Goal: Task Accomplishment & Management: Manage account settings

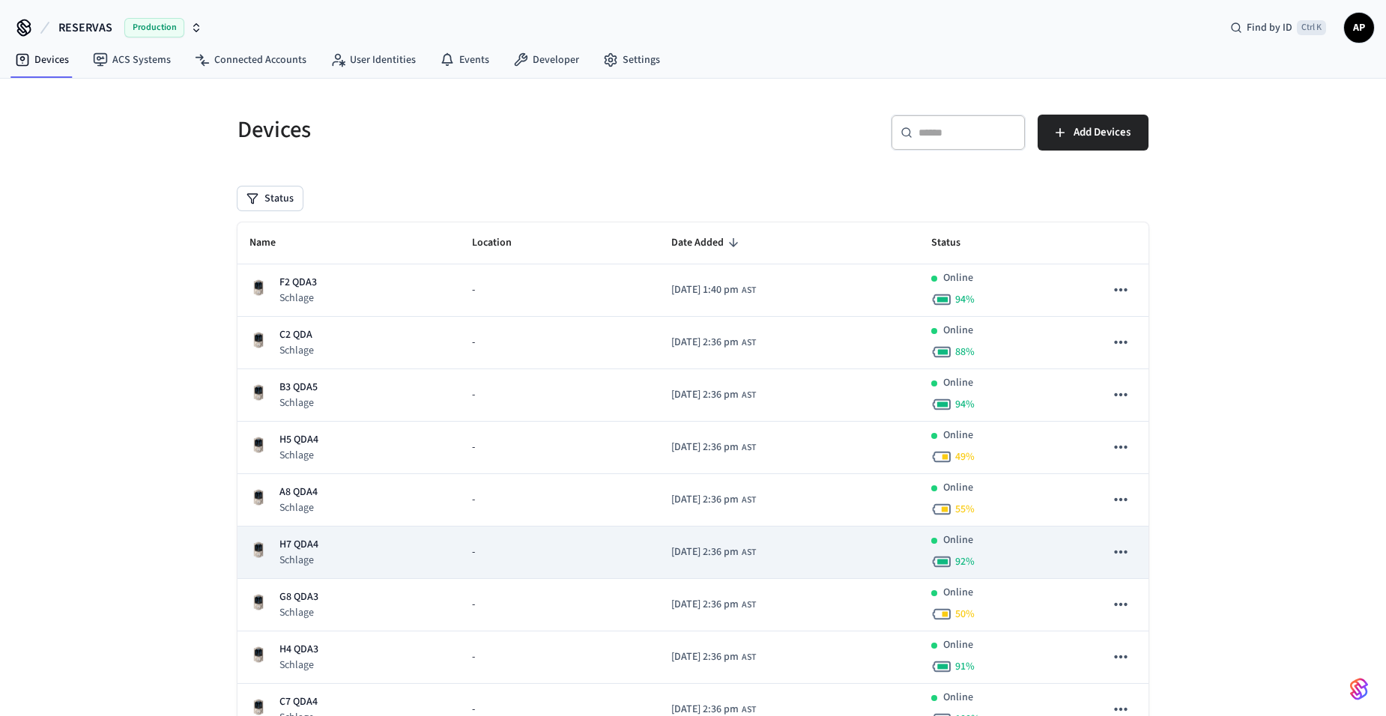
click at [299, 544] on p "H7 QDA4" at bounding box center [298, 545] width 39 height 16
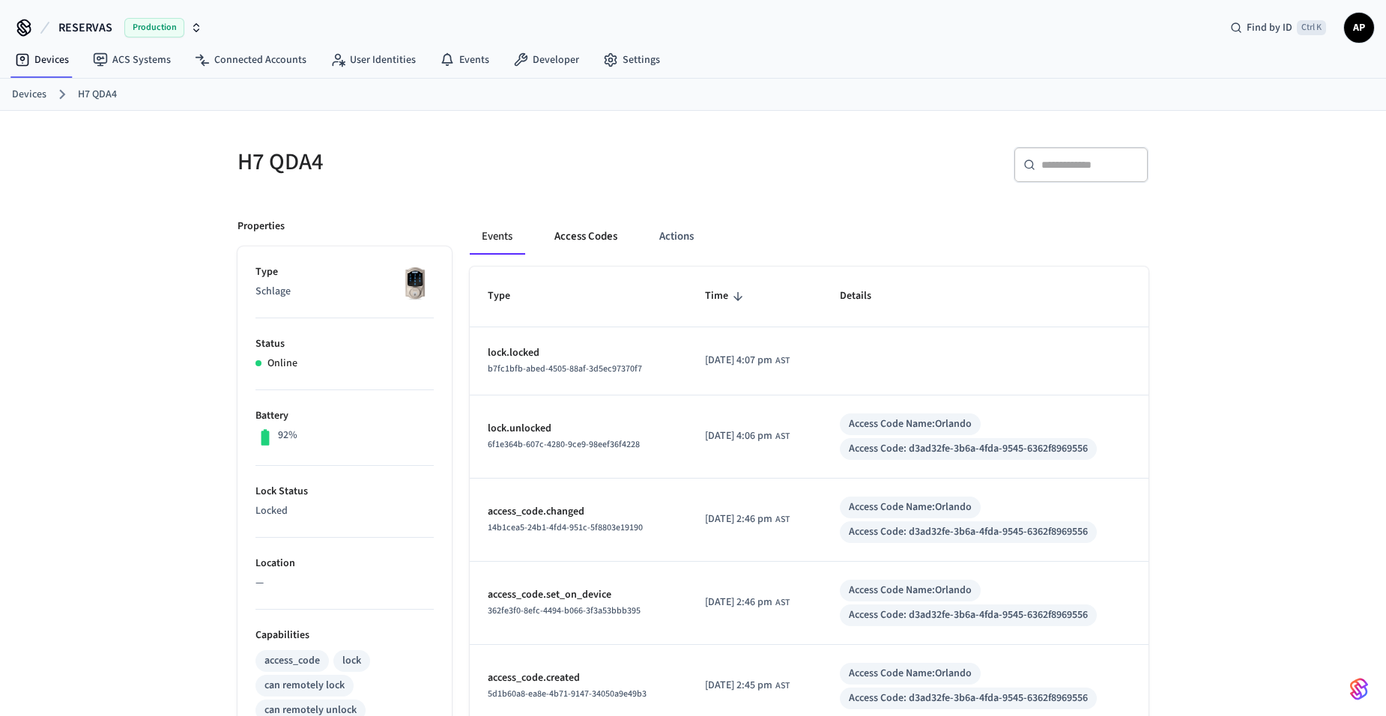
click at [597, 235] on button "Access Codes" at bounding box center [585, 237] width 87 height 36
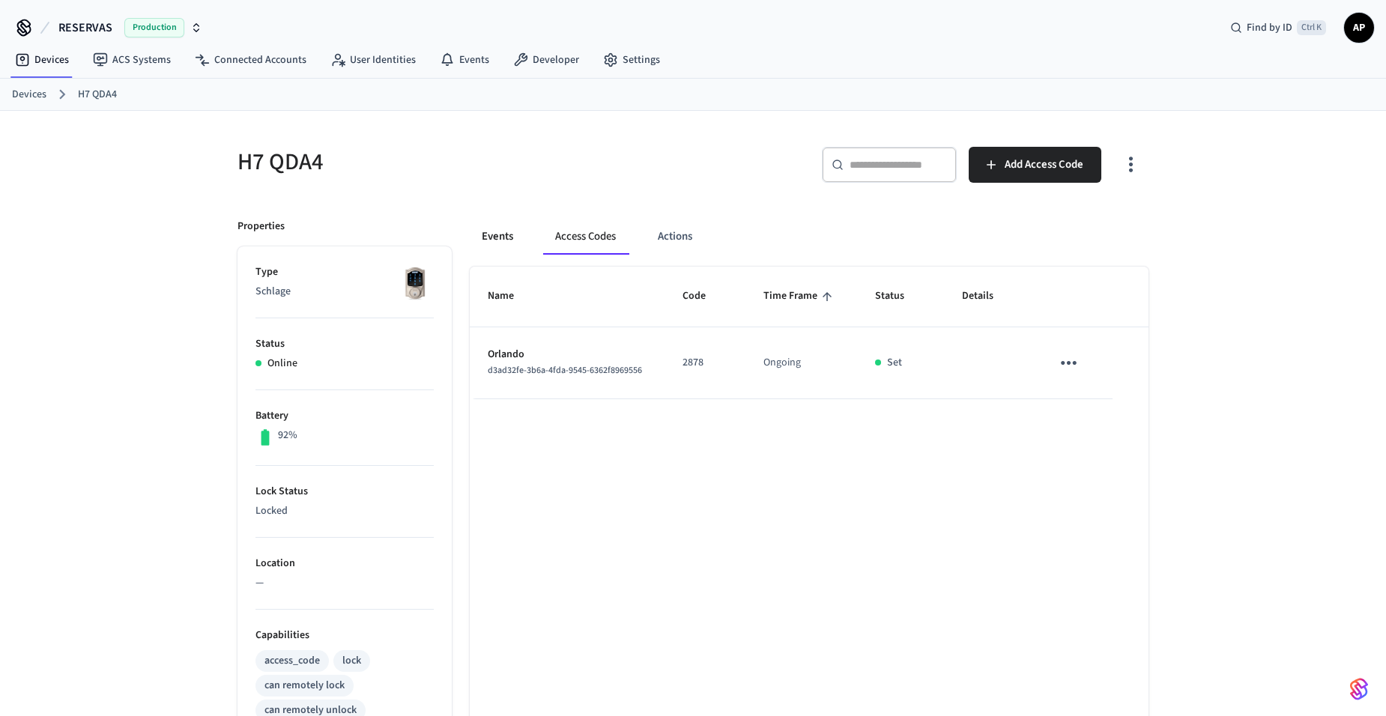
click at [495, 237] on button "Events" at bounding box center [497, 237] width 55 height 36
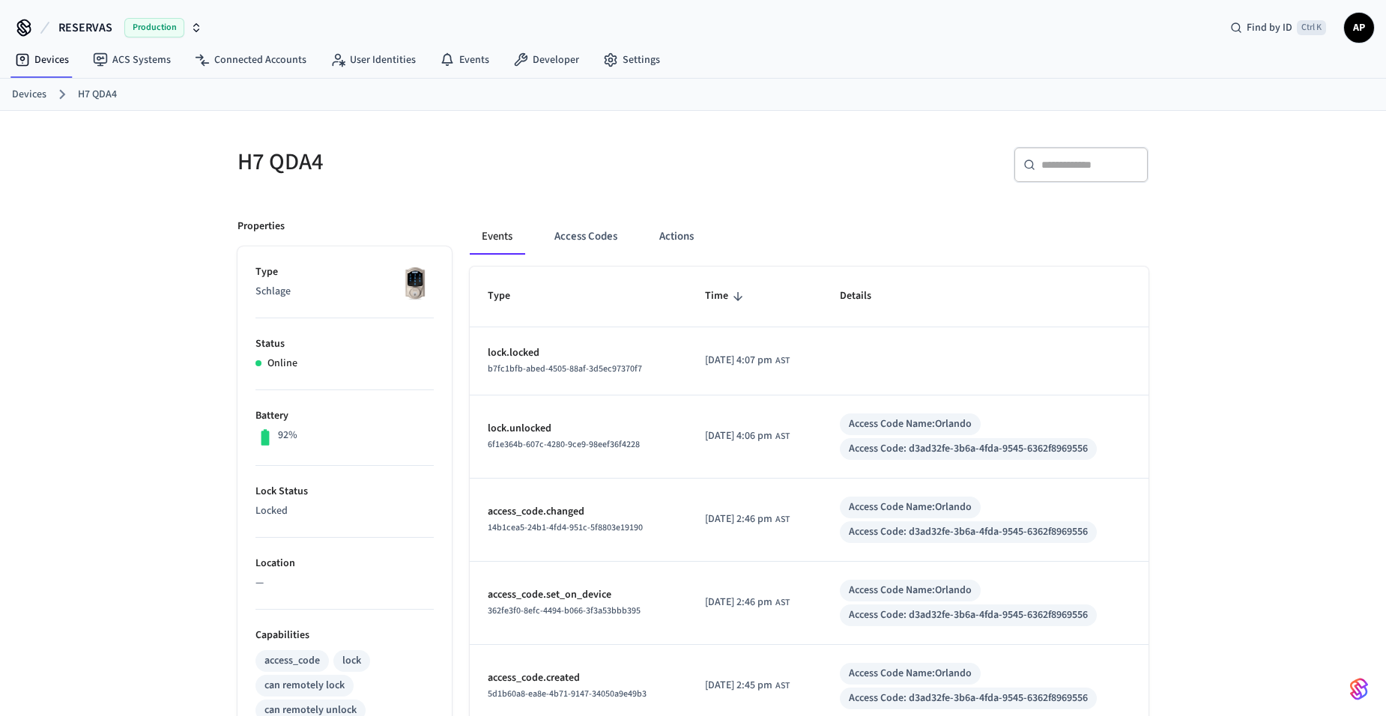
click at [14, 94] on link "Devices" at bounding box center [29, 95] width 34 height 16
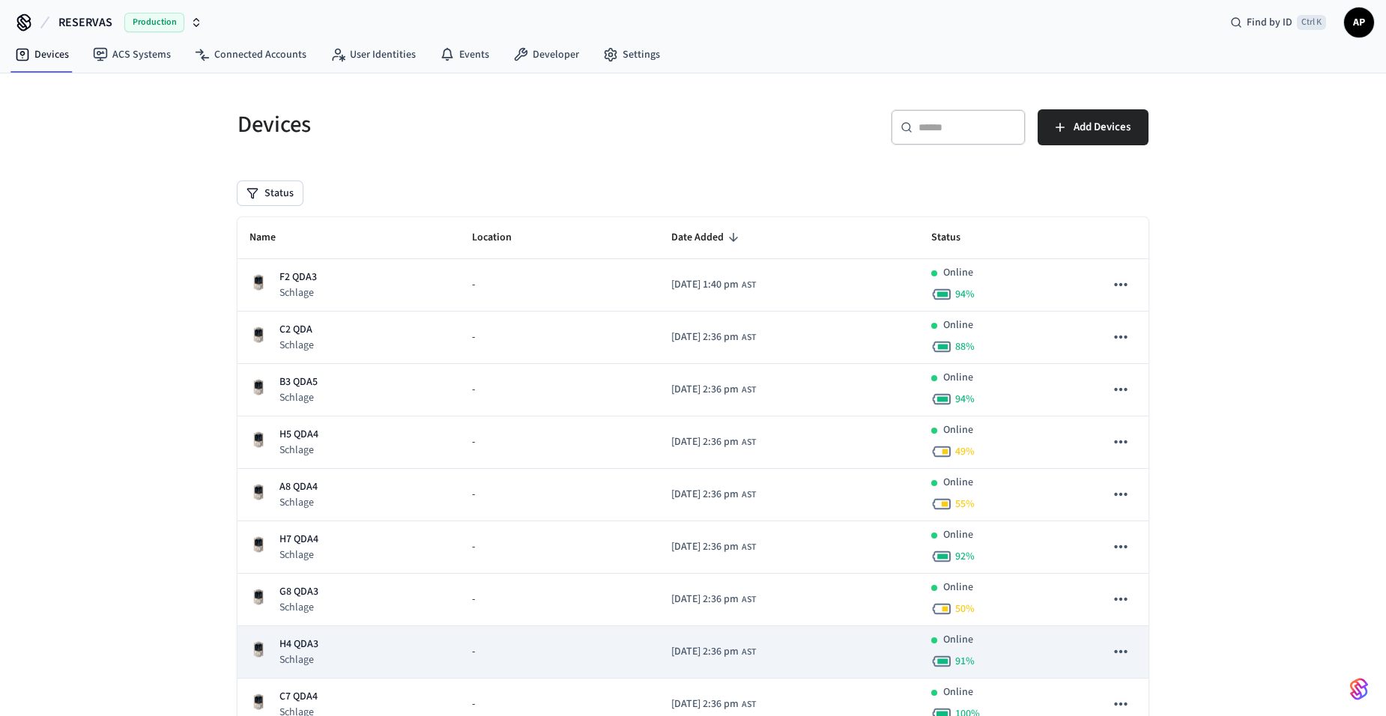
scroll to position [1, 0]
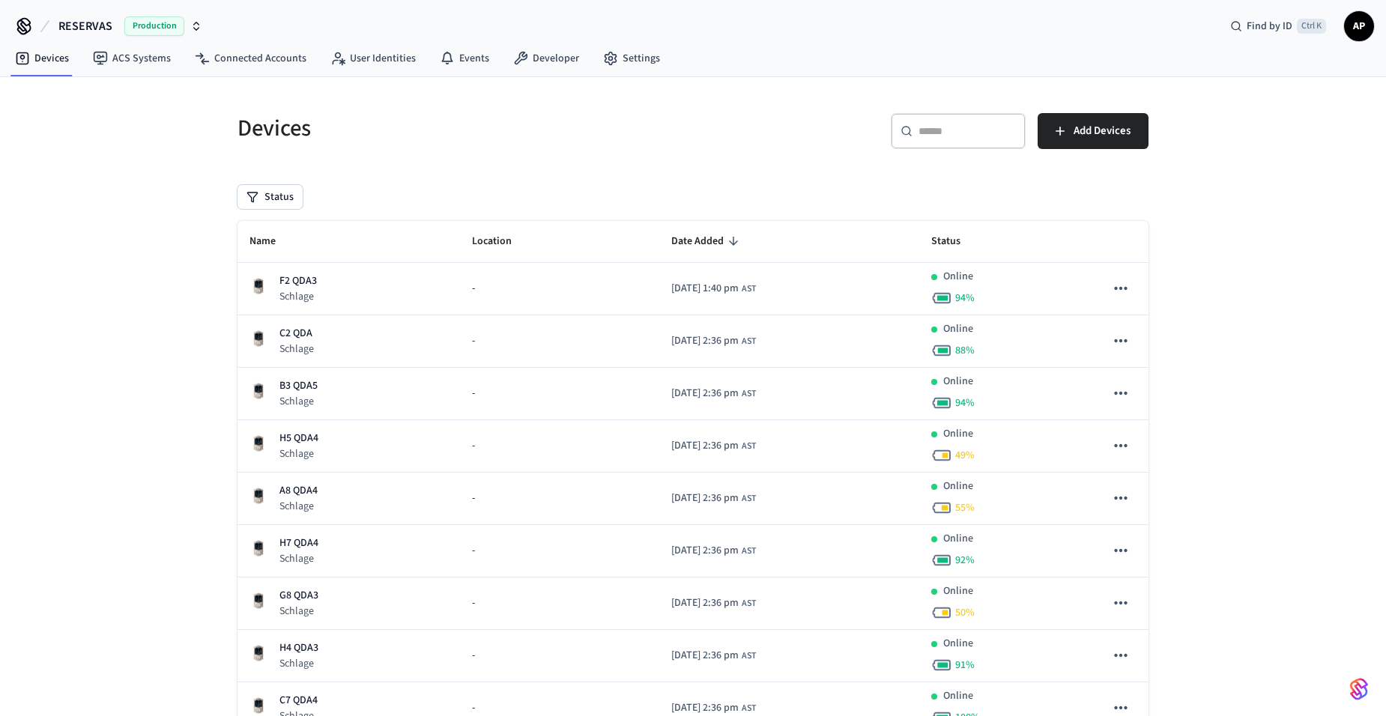
click at [300, 235] on th "Name" at bounding box center [349, 242] width 223 height 42
click at [249, 243] on th "Name" at bounding box center [349, 242] width 223 height 42
click at [251, 243] on span "Name" at bounding box center [273, 241] width 46 height 23
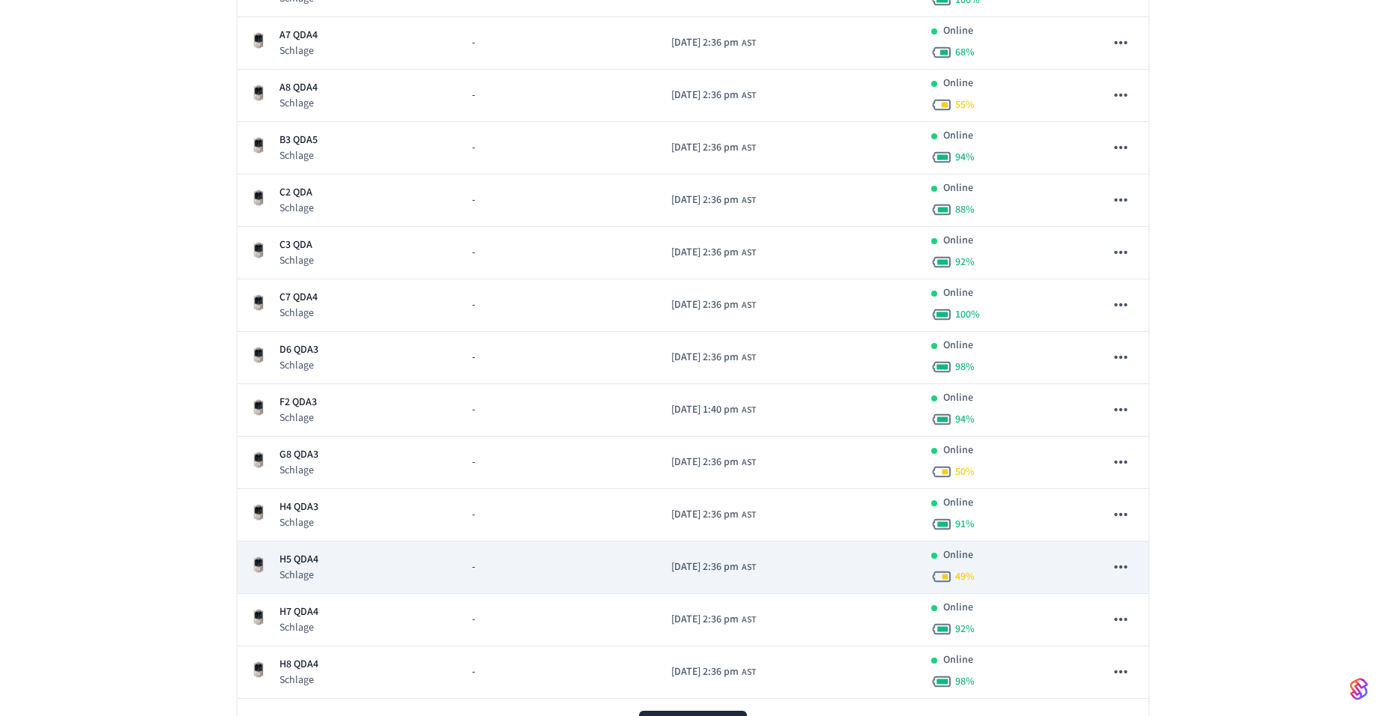
scroll to position [301, 0]
click at [312, 559] on p "H5 QDA4" at bounding box center [298, 559] width 39 height 16
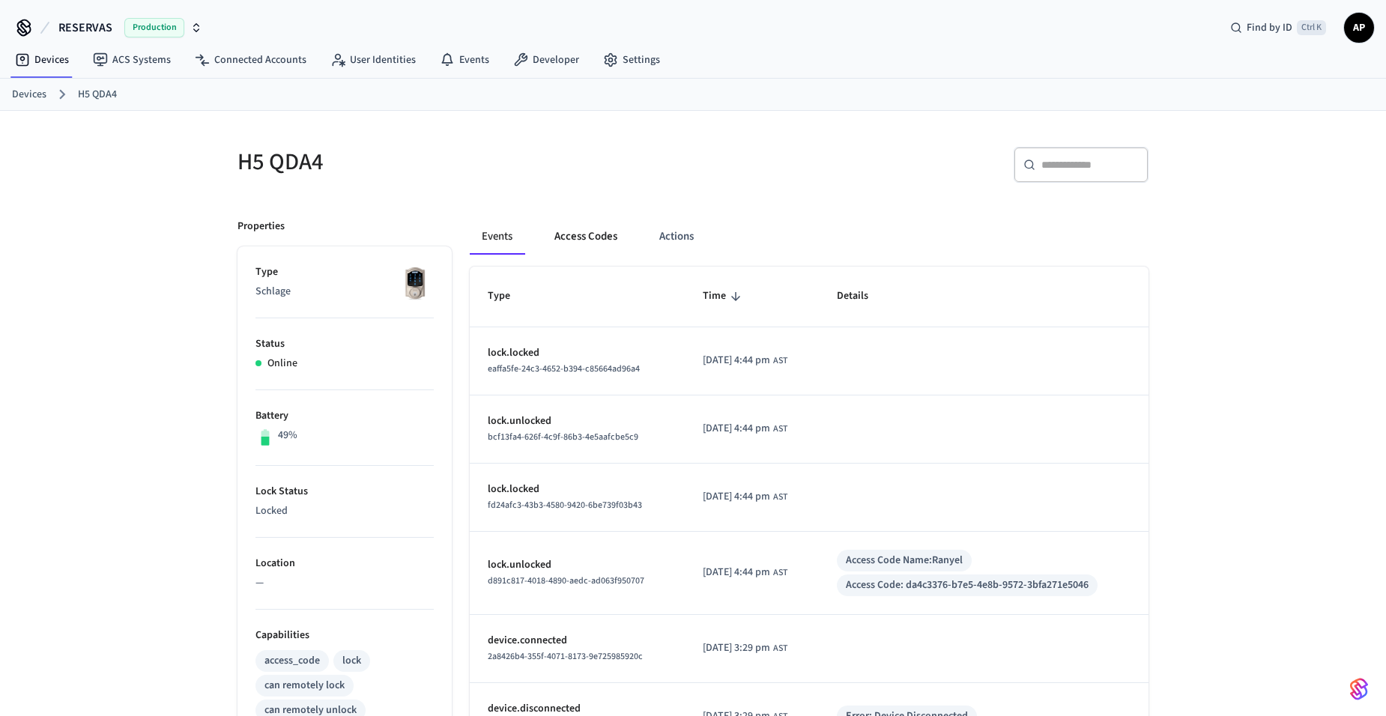
click at [567, 233] on button "Access Codes" at bounding box center [585, 237] width 87 height 36
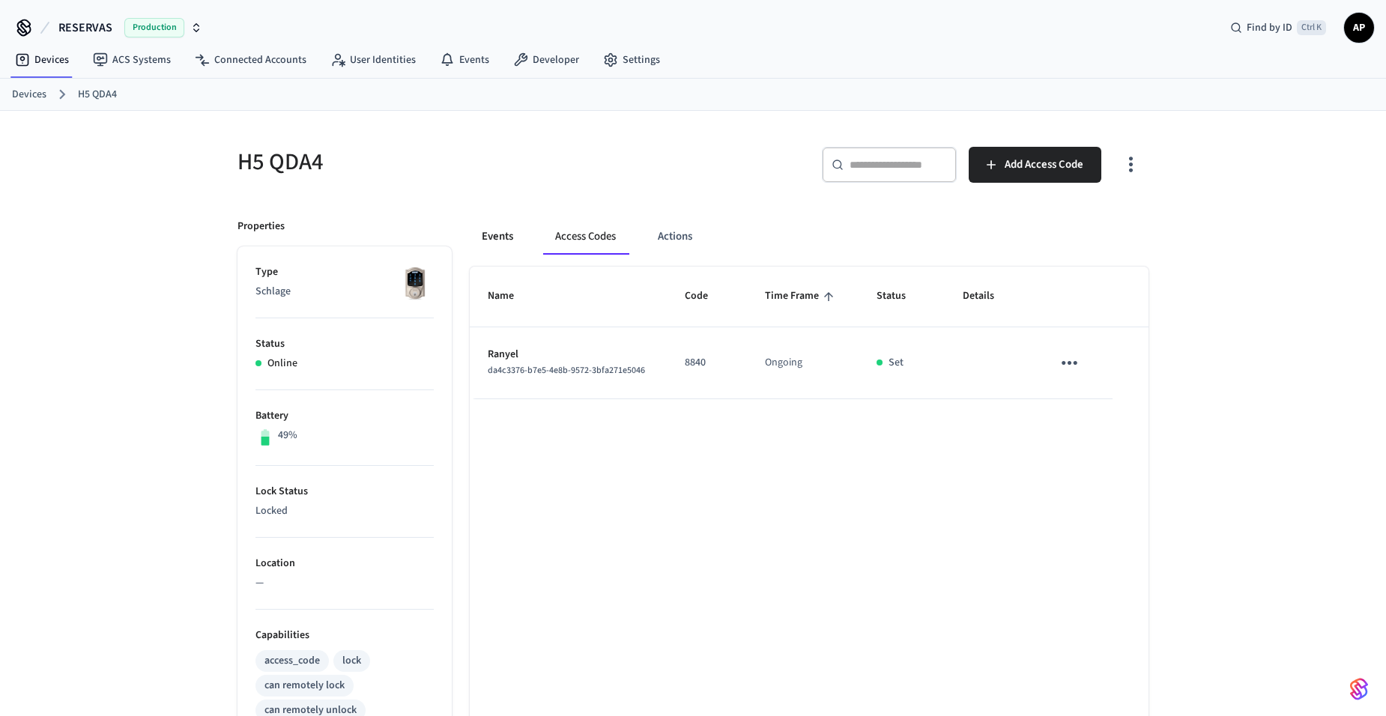
click at [501, 234] on button "Events" at bounding box center [497, 237] width 55 height 36
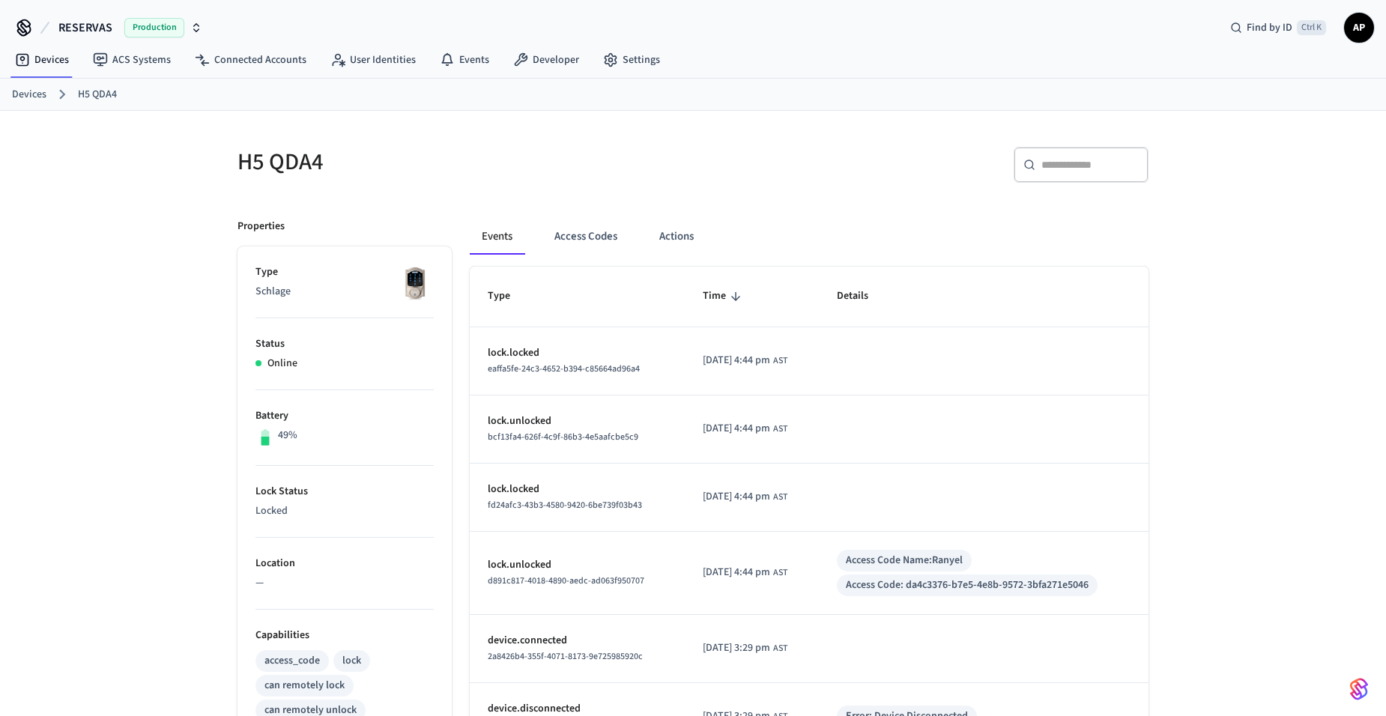
click at [31, 89] on link "Devices" at bounding box center [29, 95] width 34 height 16
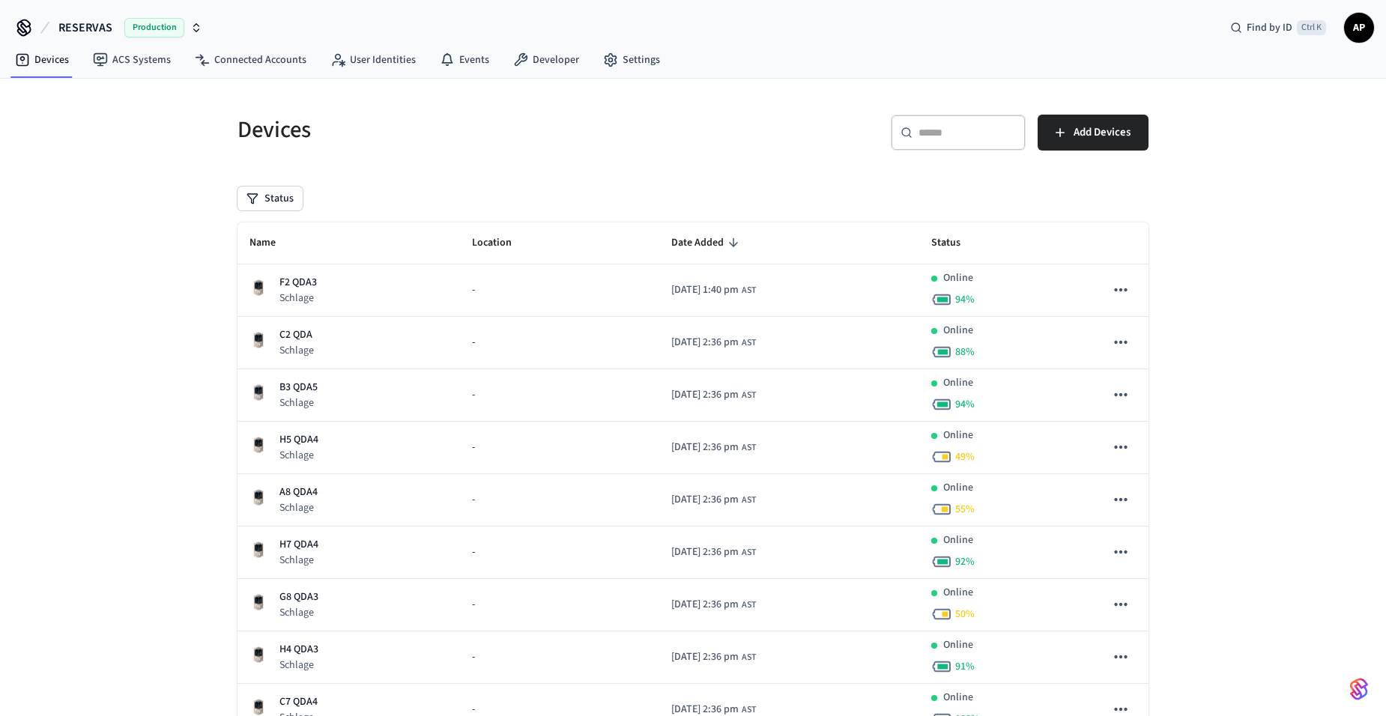
click at [1373, 35] on div "RESERVAS Production Find by ID Ctrl K AP" at bounding box center [693, 21] width 1386 height 43
click at [1364, 34] on span "AP" at bounding box center [1359, 27] width 27 height 27
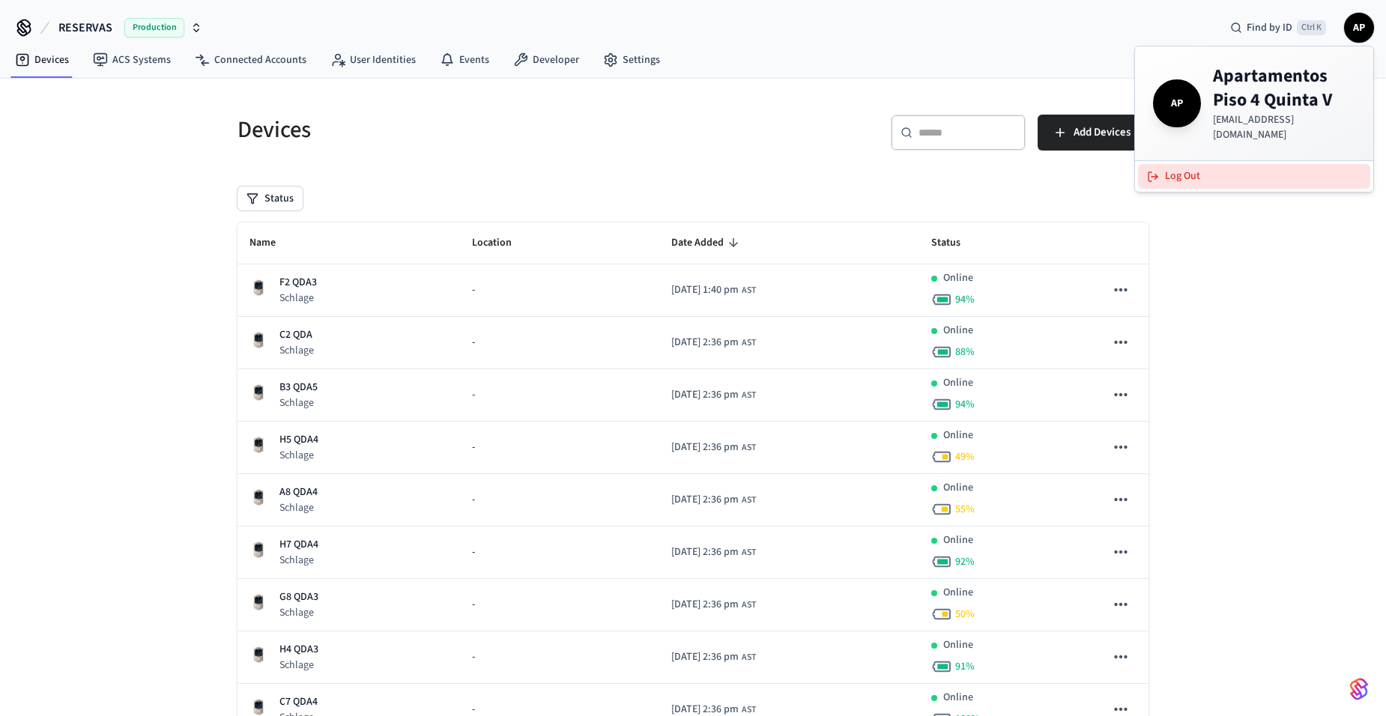
click at [1271, 164] on button "Log Out" at bounding box center [1254, 176] width 232 height 25
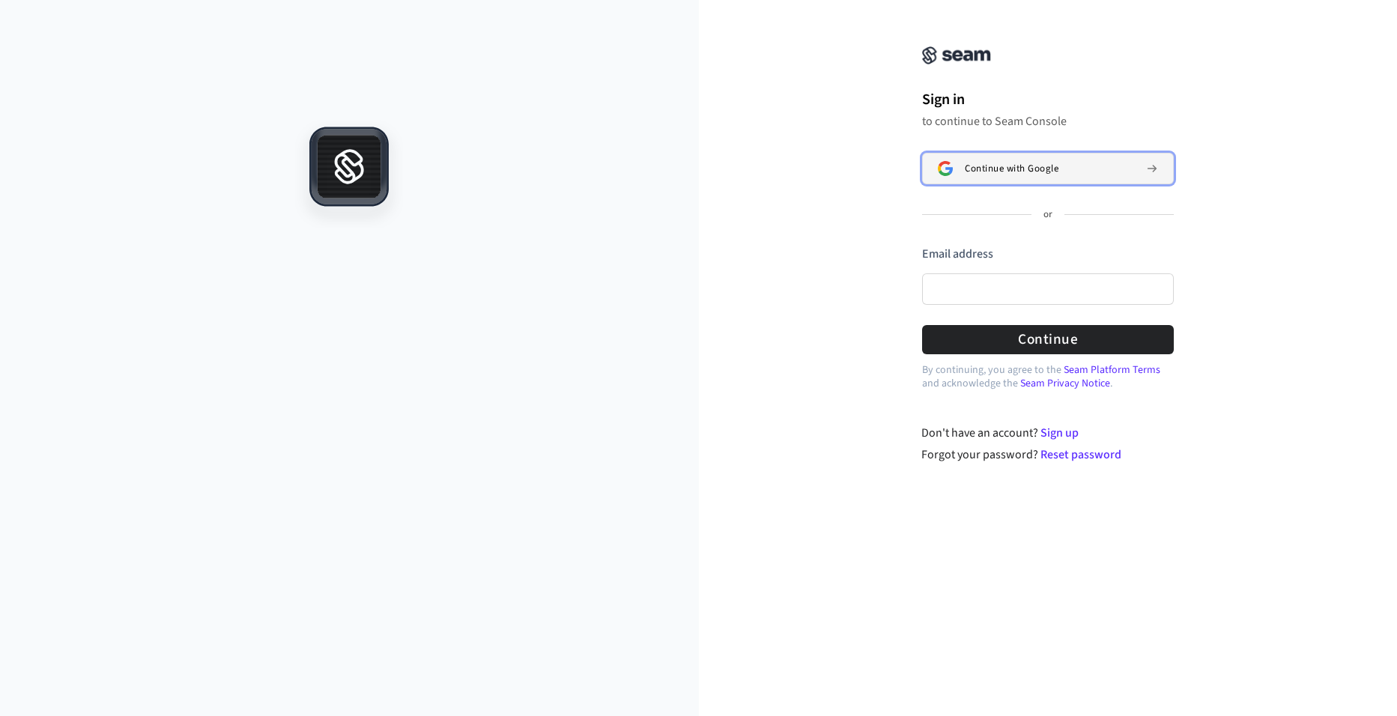
click at [990, 168] on span "Continue with Google" at bounding box center [1012, 169] width 94 height 12
